Goal: Task Accomplishment & Management: Use online tool/utility

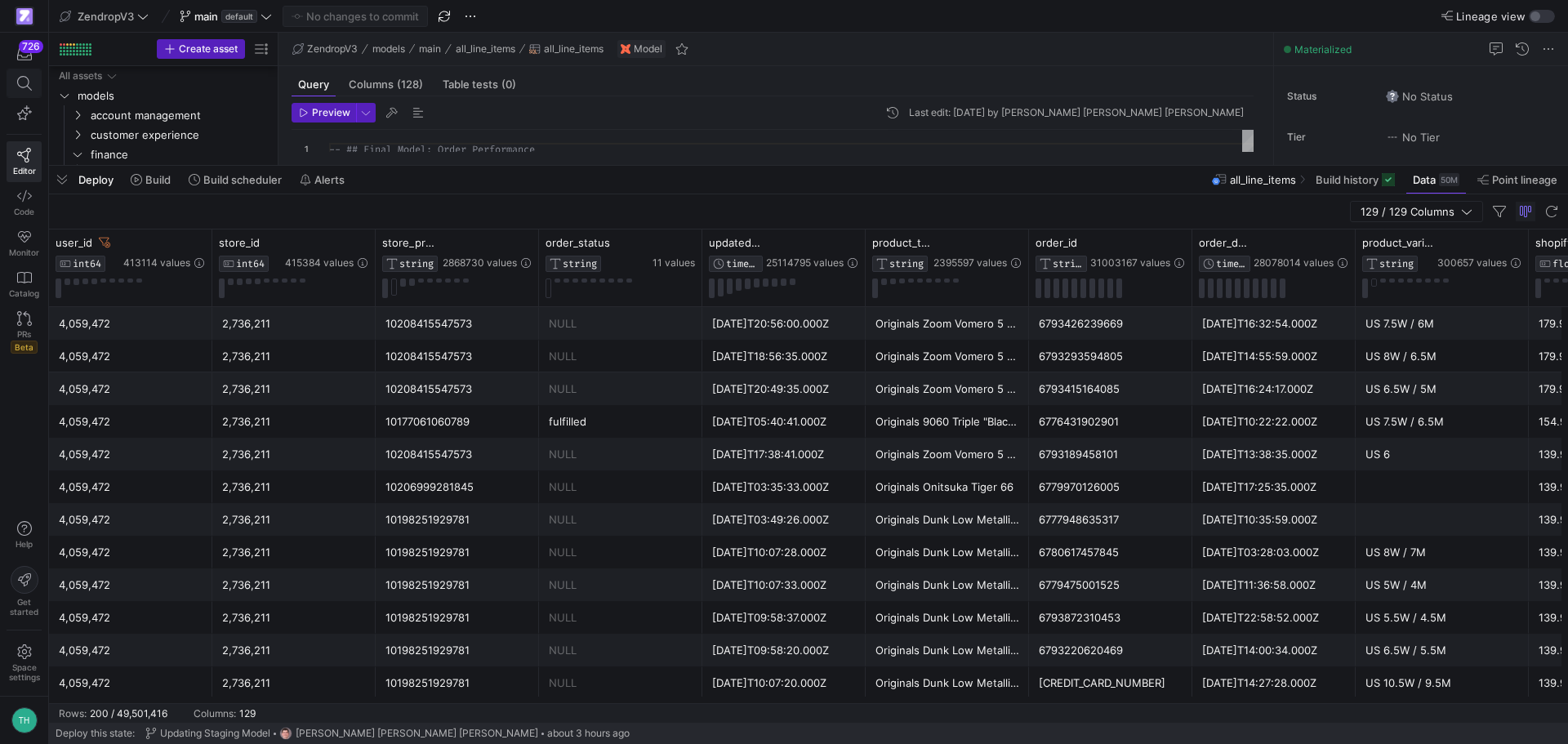
click at [27, 90] on icon at bounding box center [25, 83] width 15 height 15
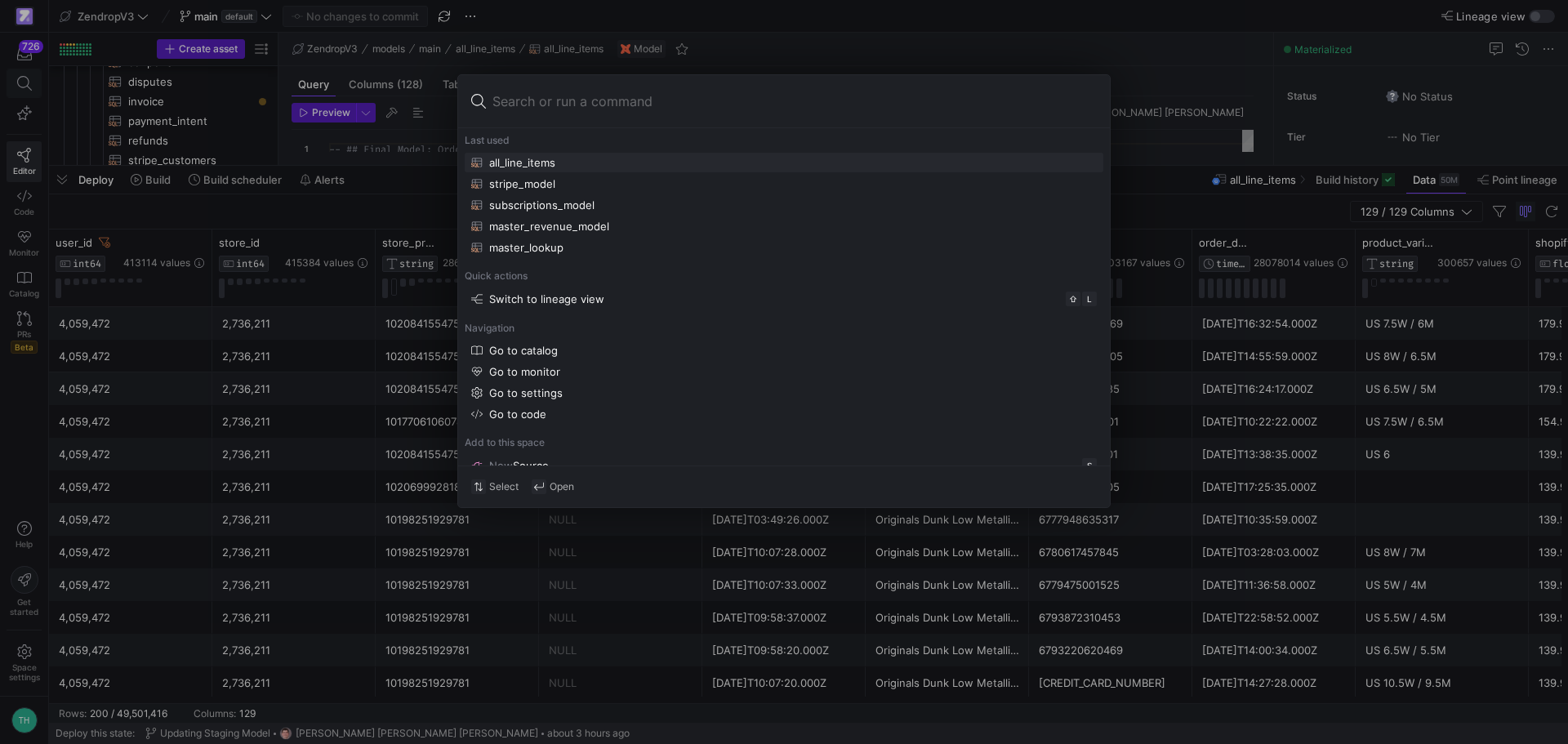
scroll to position [308, 0]
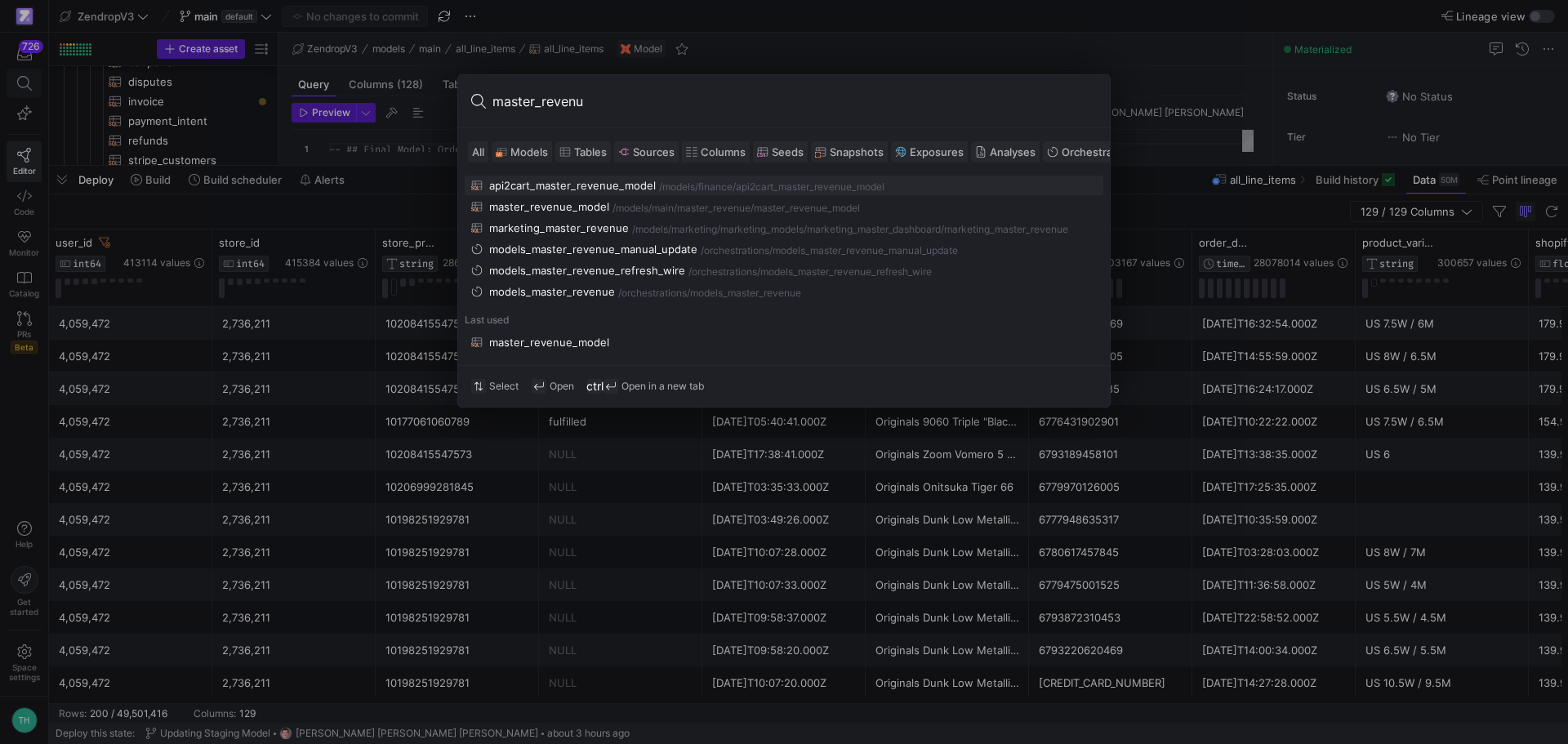
type input "master_revenue"
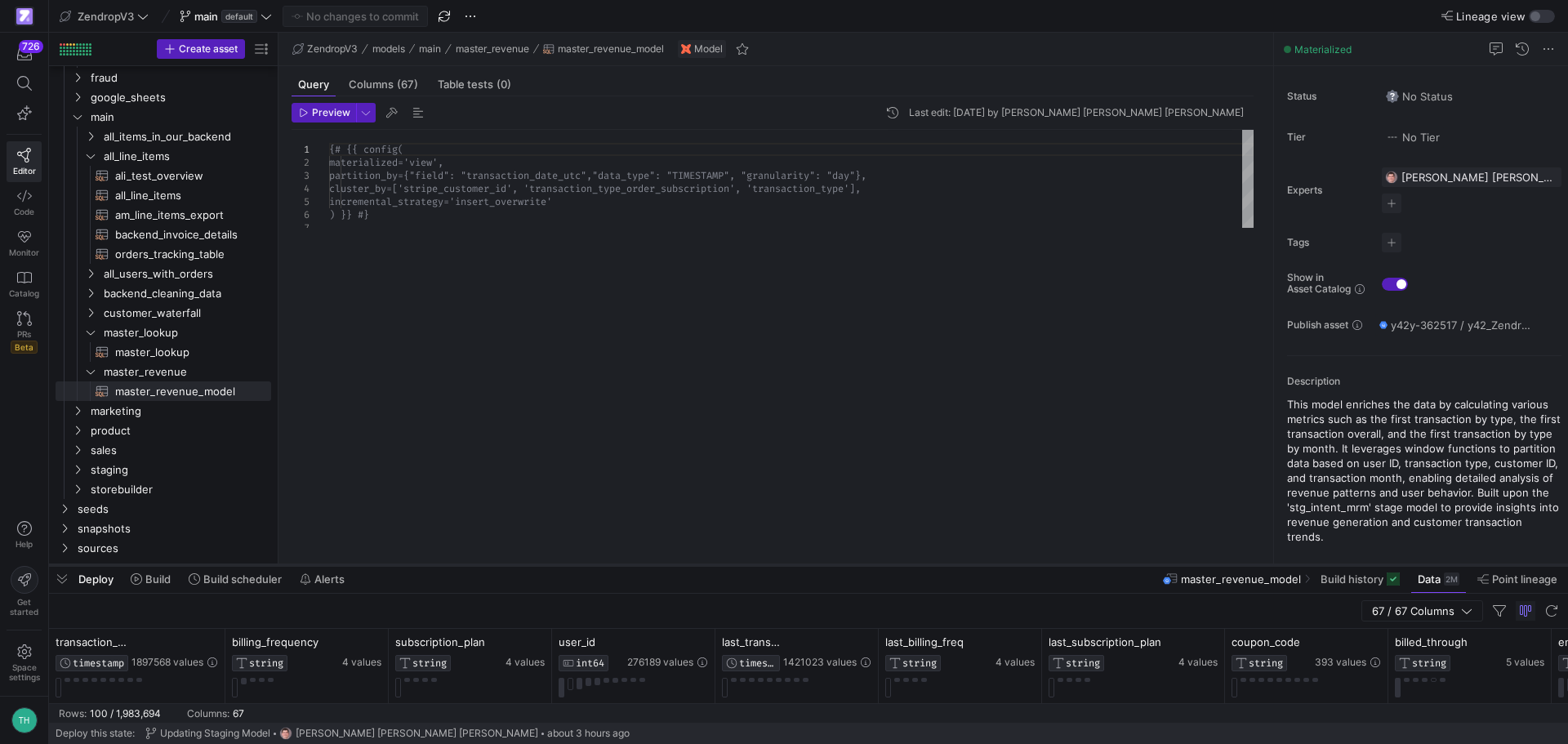
scroll to position [574, 0]
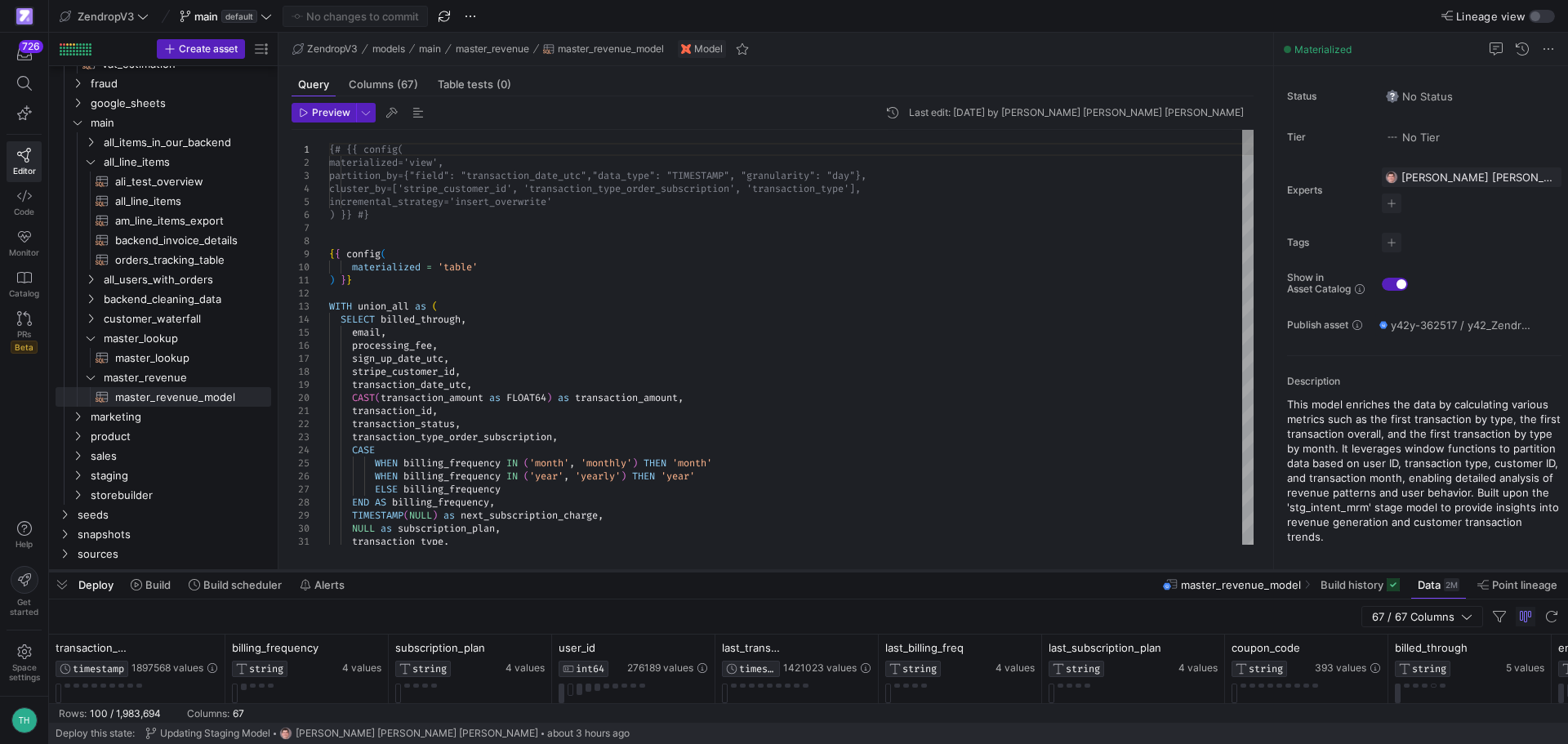
drag, startPoint x: 872, startPoint y: 163, endPoint x: 899, endPoint y: 569, distance: 406.9
click at [899, 569] on div at bounding box center [808, 571] width 1519 height 7
type textarea ") }} WITH union_all as ( SELECT billed_through, email, processing_fee, sign_up_…"
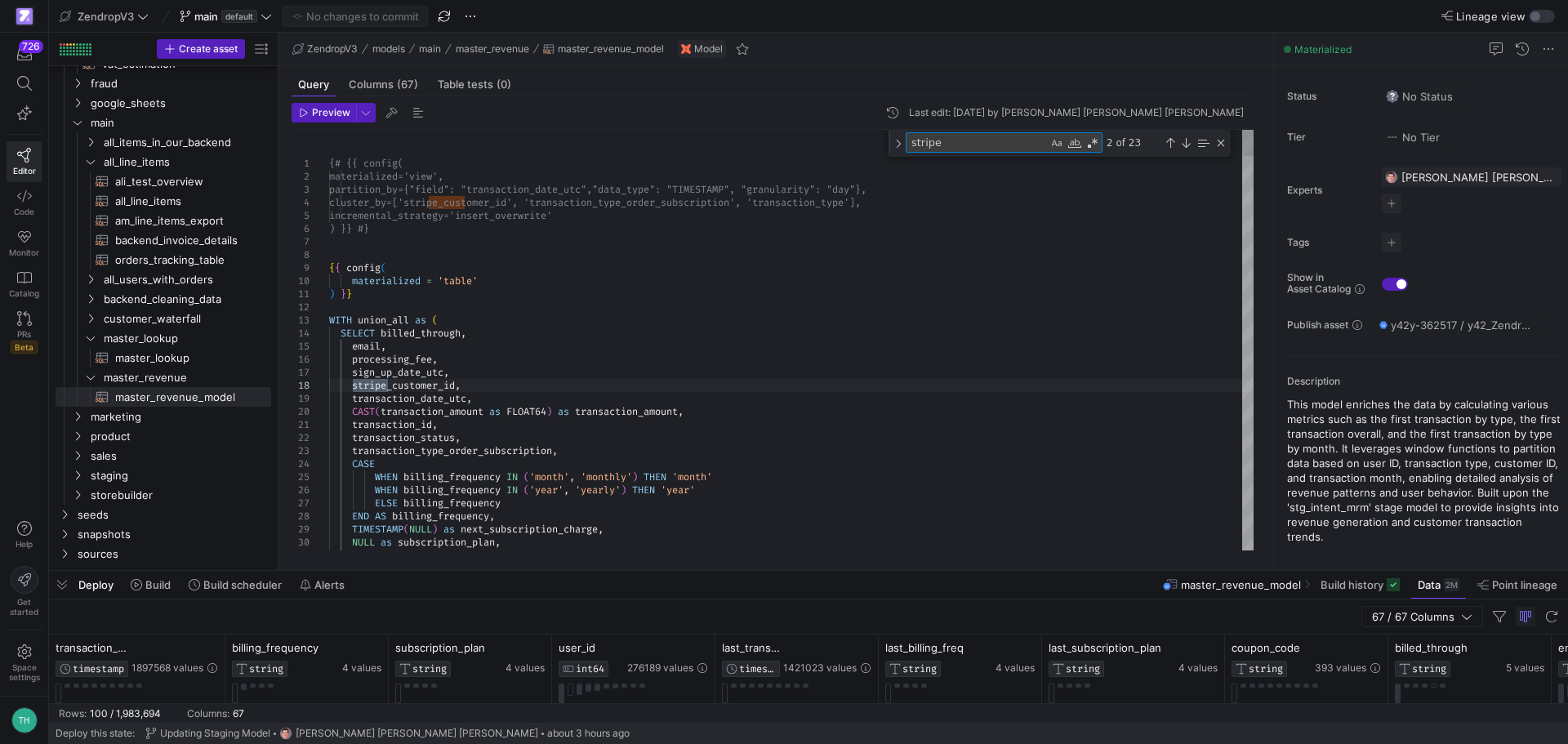
type textarea "stripe_"
type textarea "invoice_id, charge_id, description, invoice_description, payment_intent as paym…"
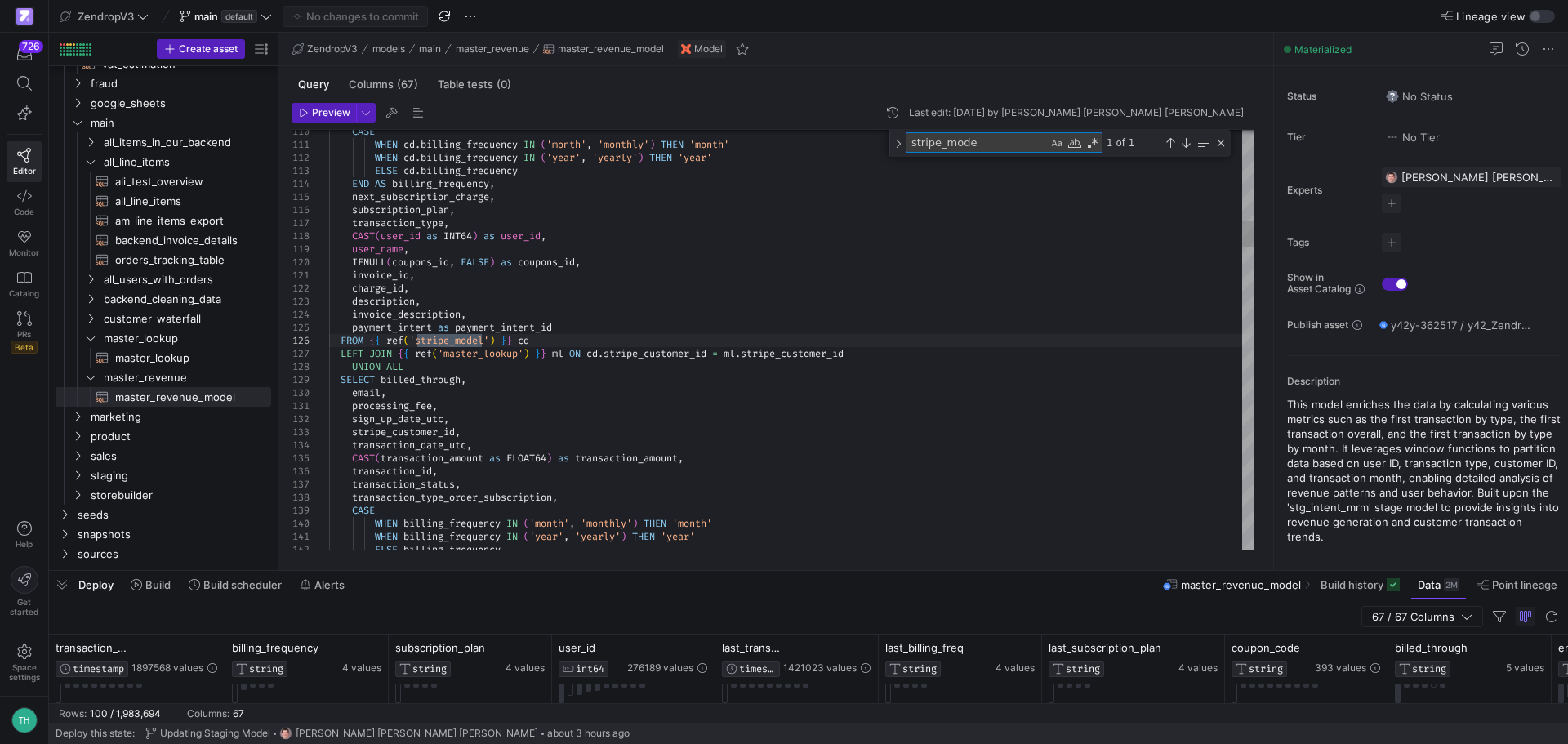
type textarea "stripe_model"
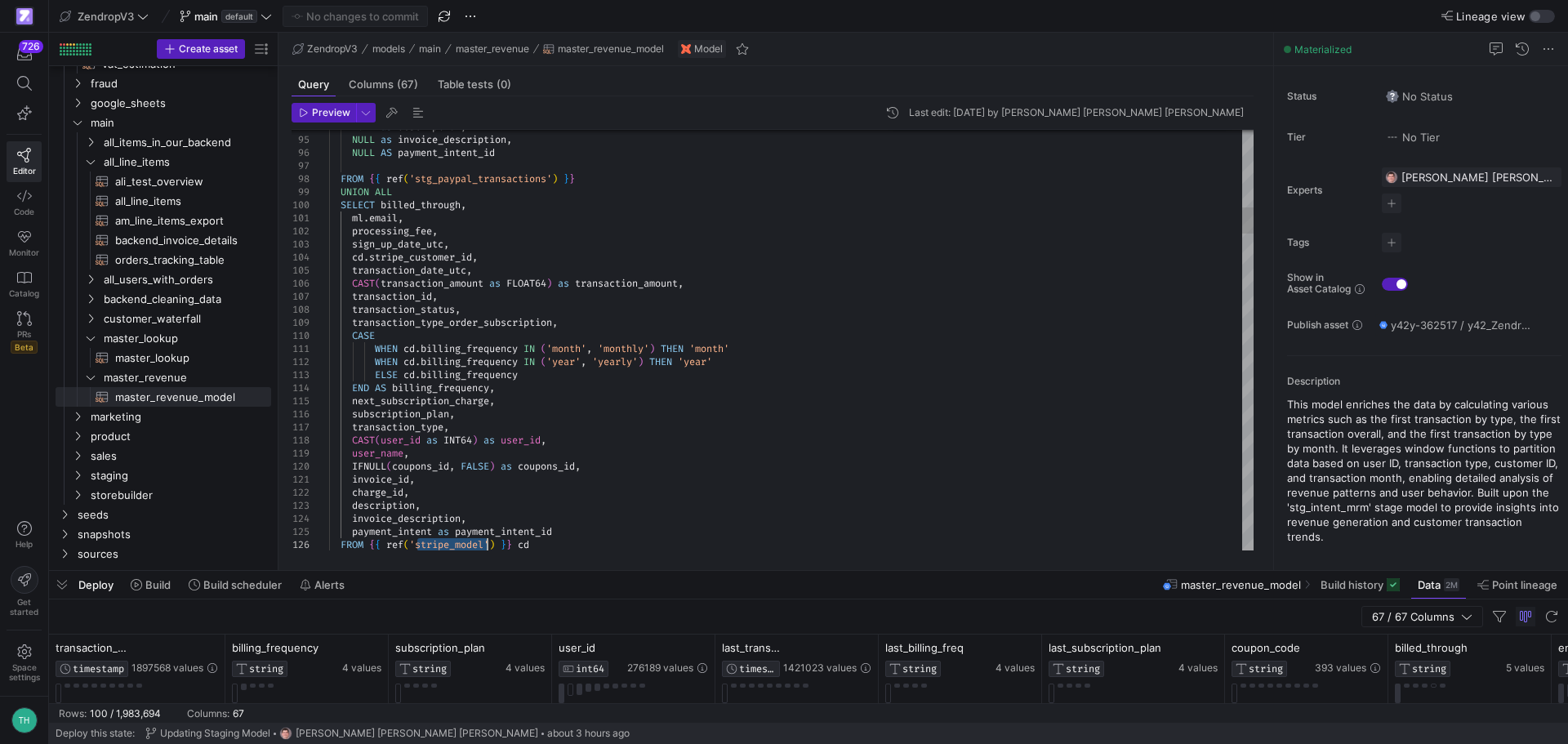
type textarea "[DOMAIN_NAME], processing_fee, sign_up_date_utc, cd.stripe_customer_id, transac…"
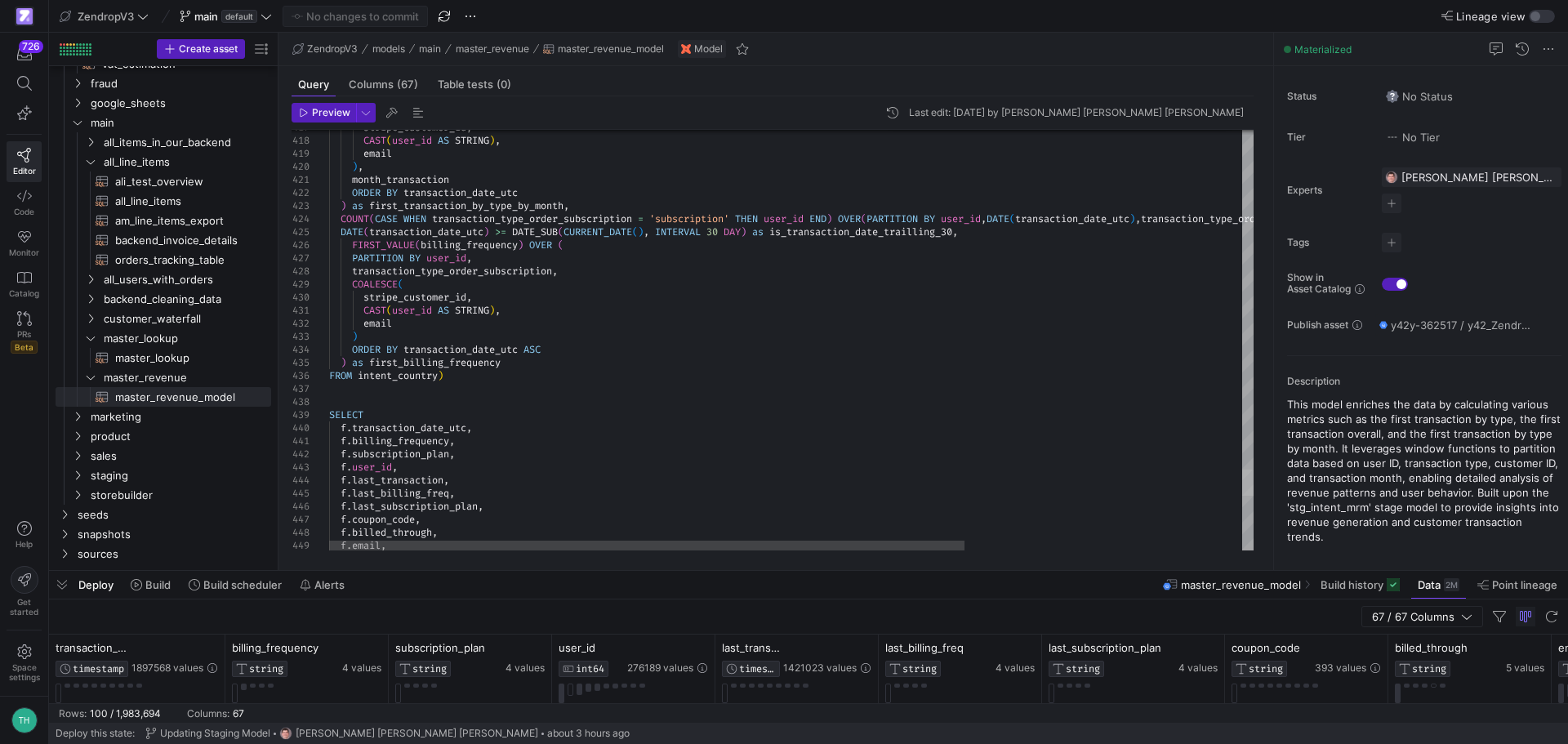
click at [1253, 490] on div at bounding box center [1248, 483] width 11 height 27
